Goal: Find specific page/section: Find specific page/section

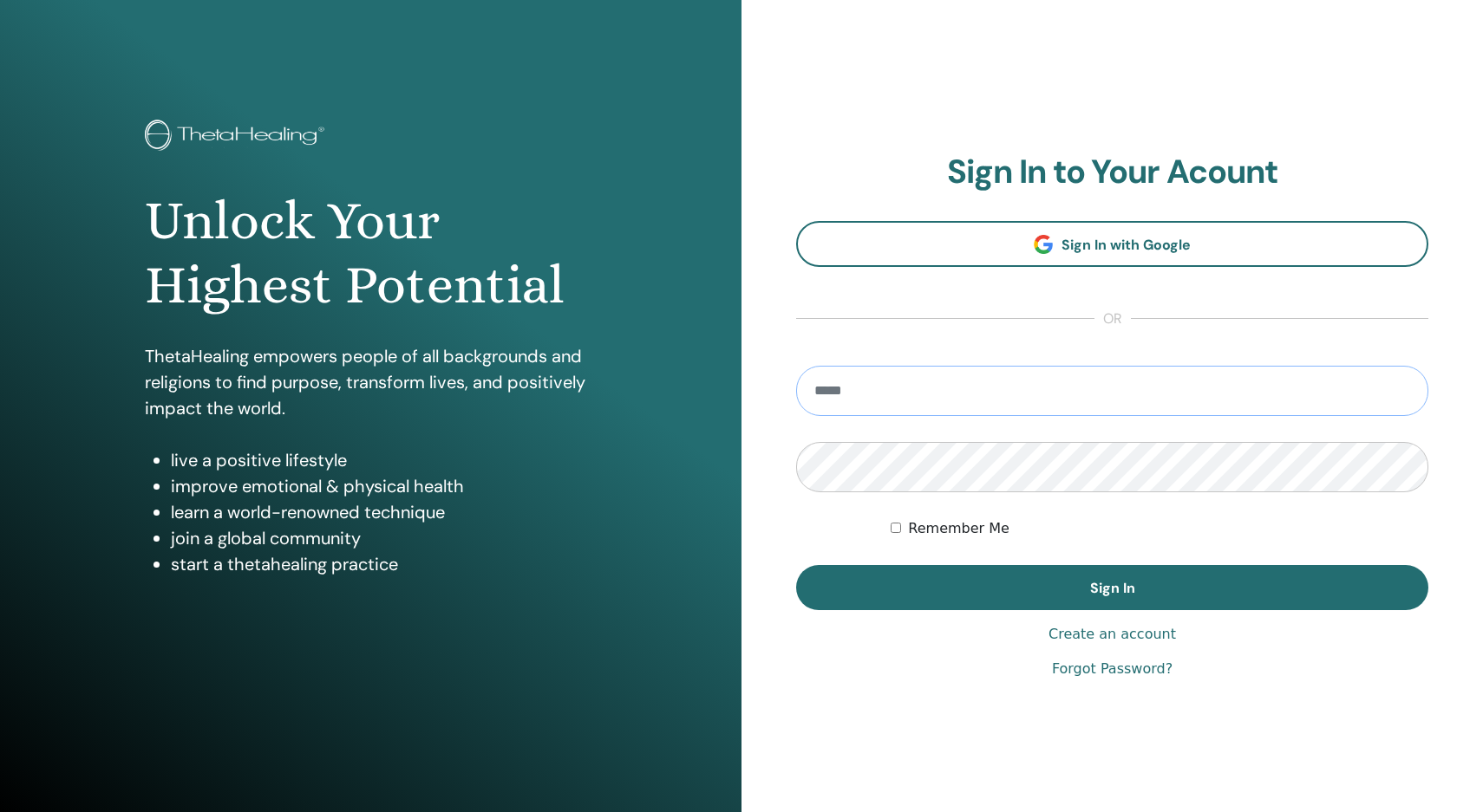
type input "**********"
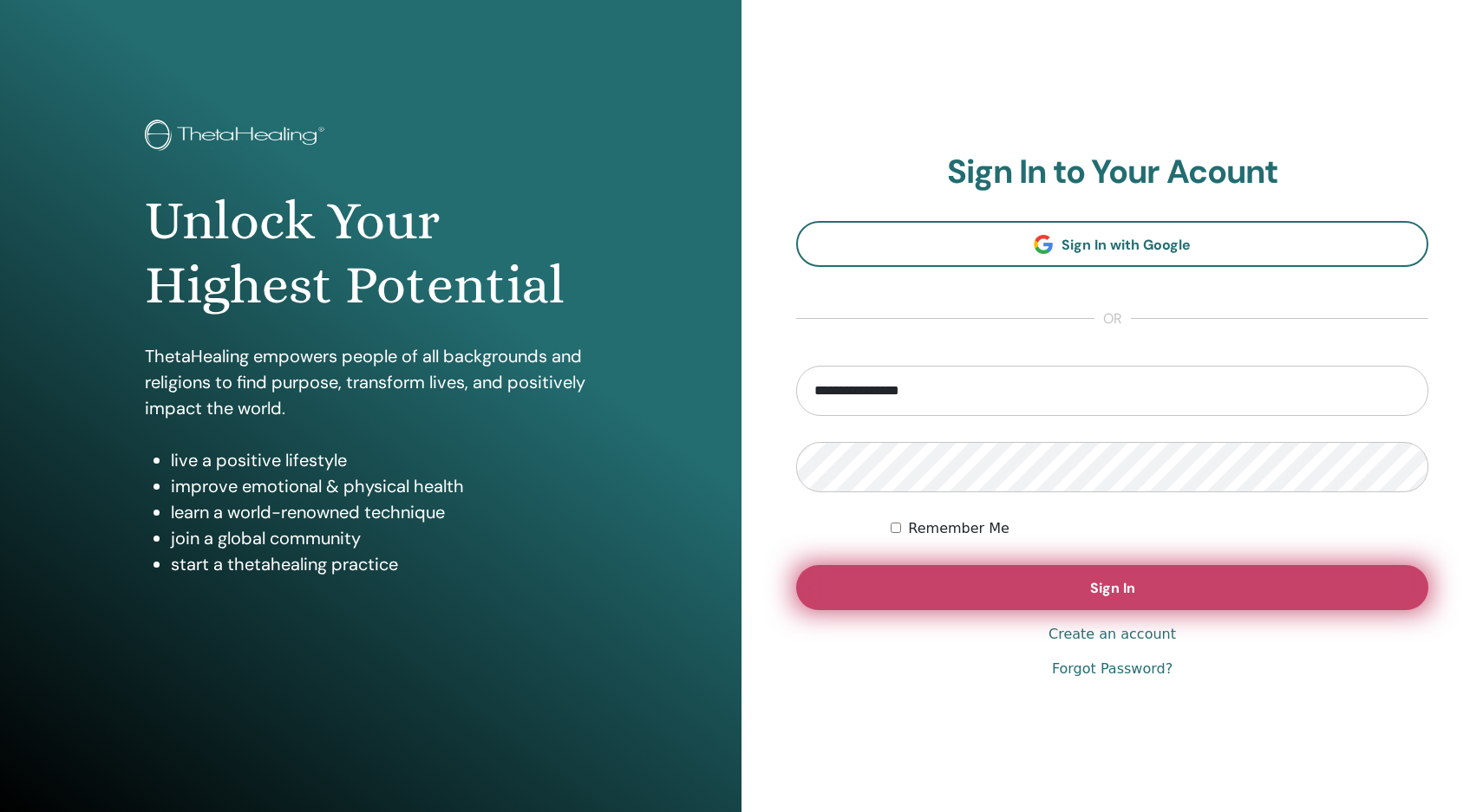
click at [1026, 588] on button "Sign In" at bounding box center [1112, 588] width 632 height 45
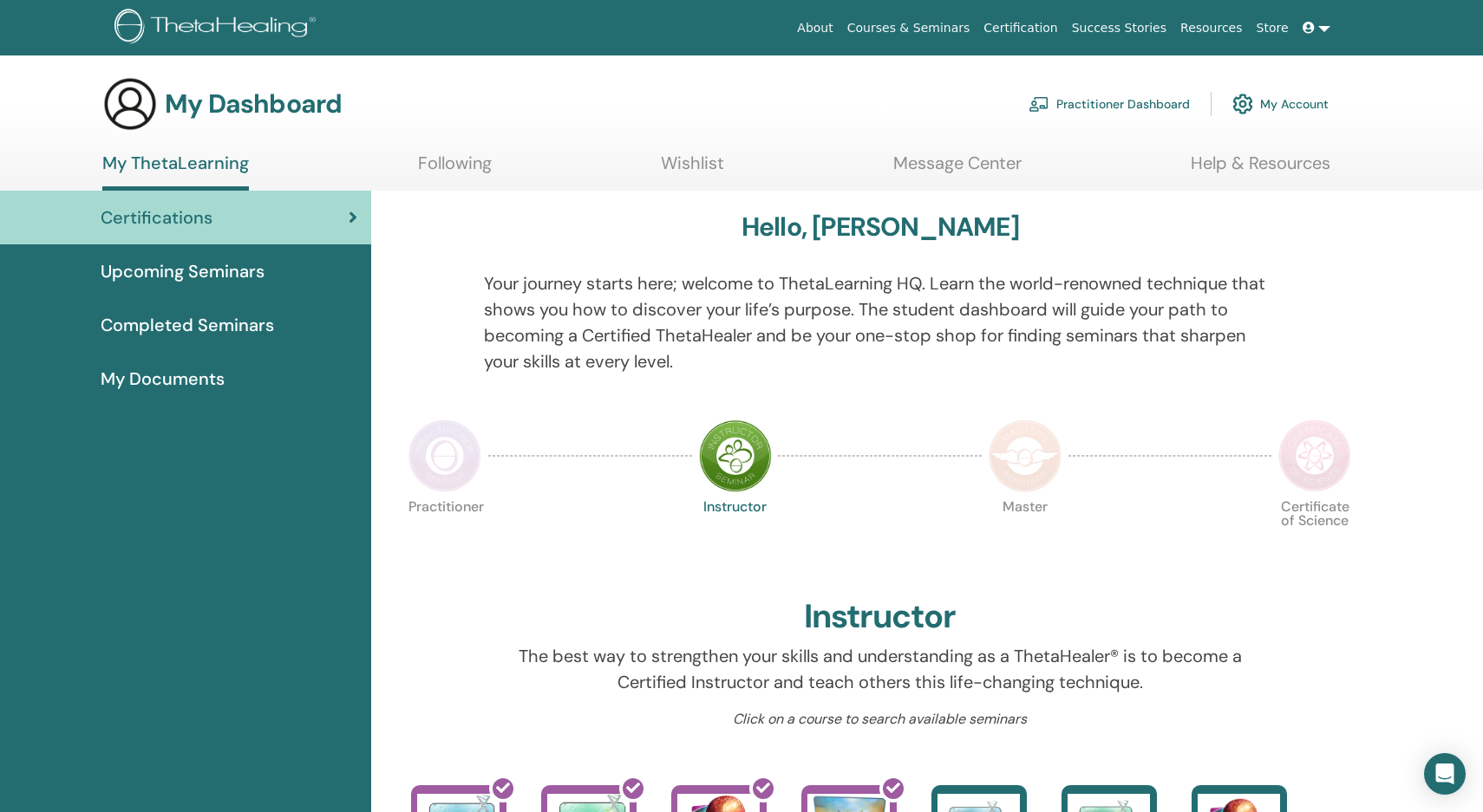
click at [1290, 297] on div at bounding box center [1331, 332] width 82 height 125
click at [272, 314] on div "Completed Seminars" at bounding box center [186, 325] width 344 height 26
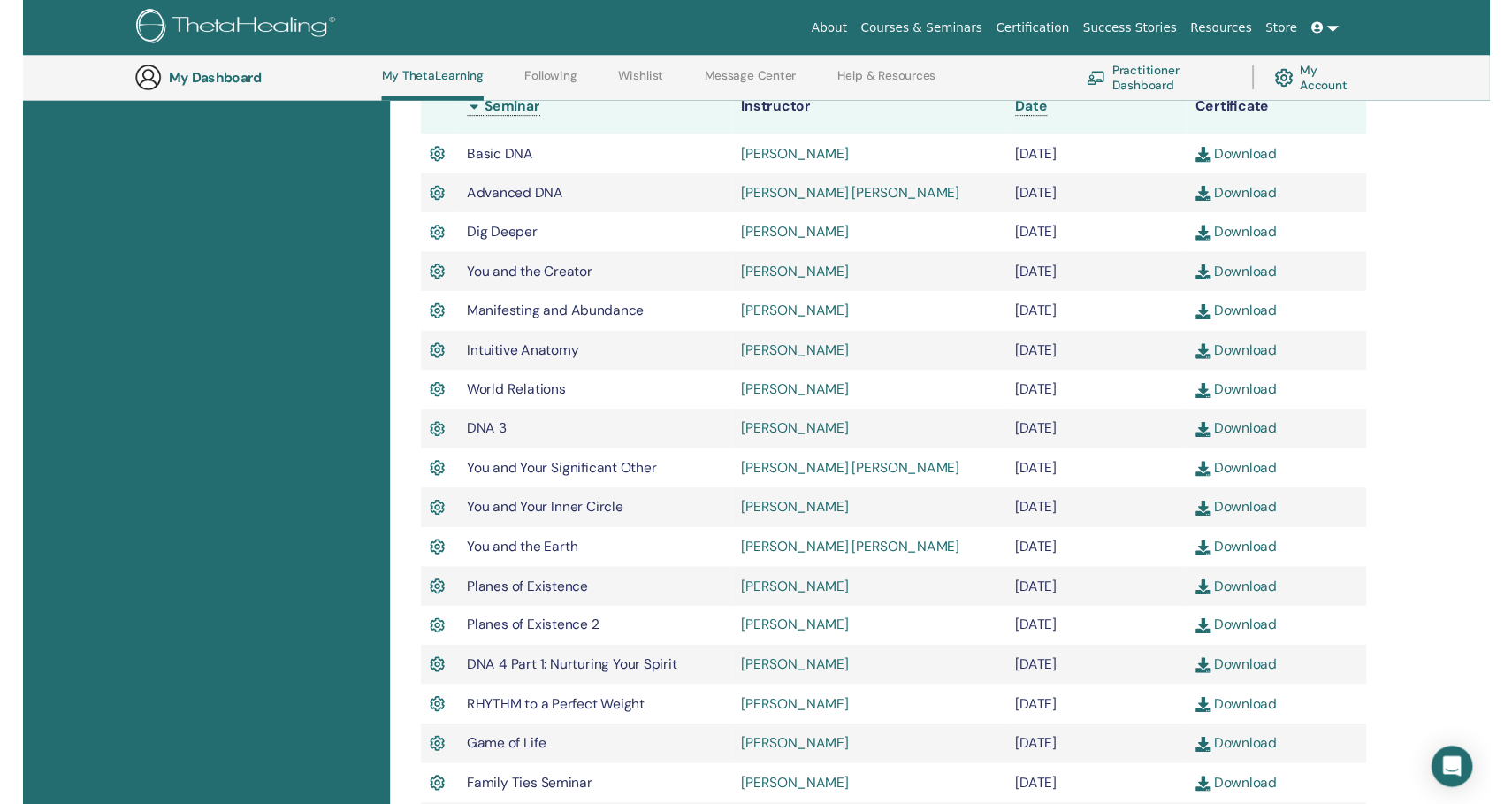
scroll to position [512, 0]
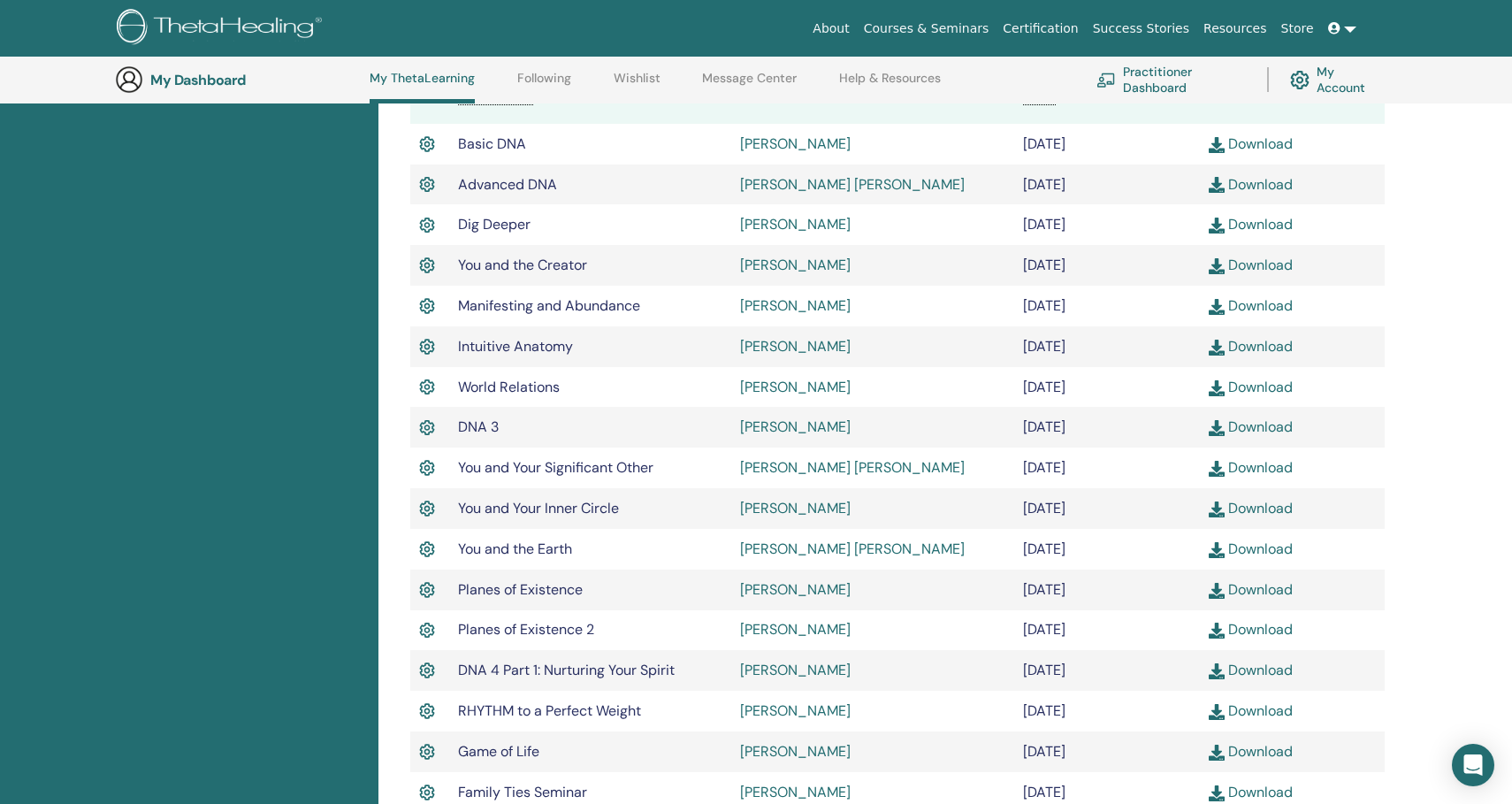
click at [1339, 29] on icon at bounding box center [1334, 28] width 12 height 12
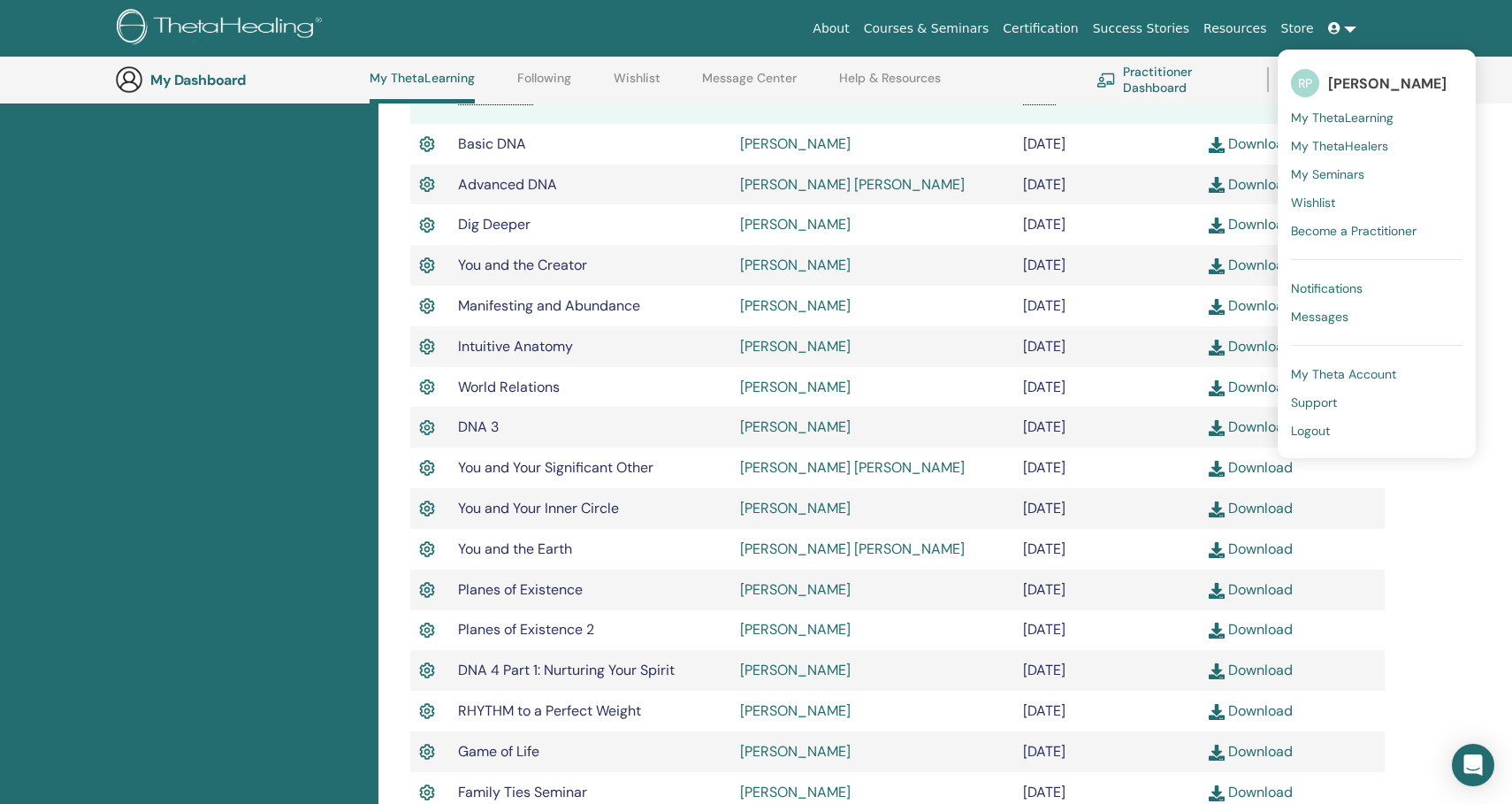
click at [248, 22] on img at bounding box center [223, 29] width 211 height 40
